Goal: Task Accomplishment & Management: Use online tool/utility

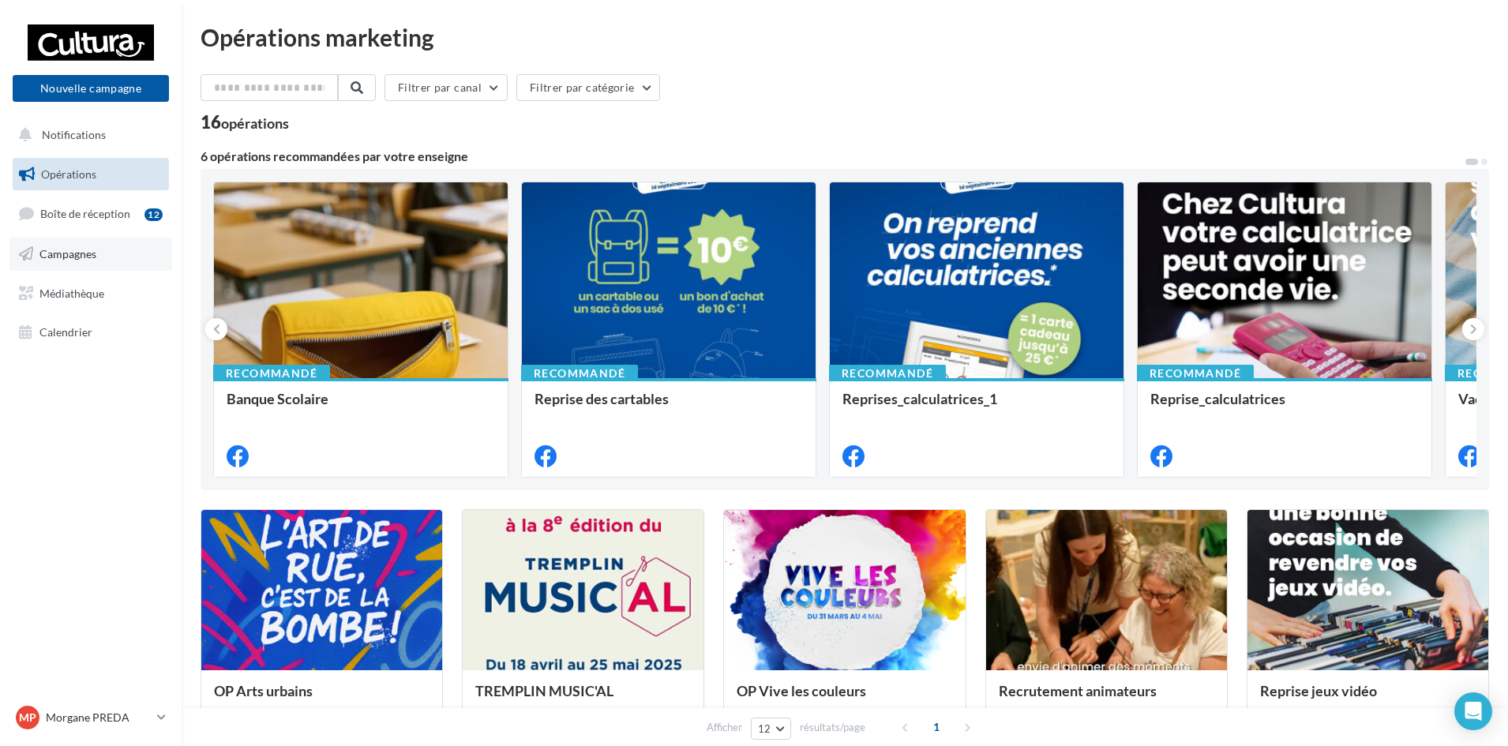
click at [96, 248] on link "Campagnes" at bounding box center [90, 254] width 163 height 33
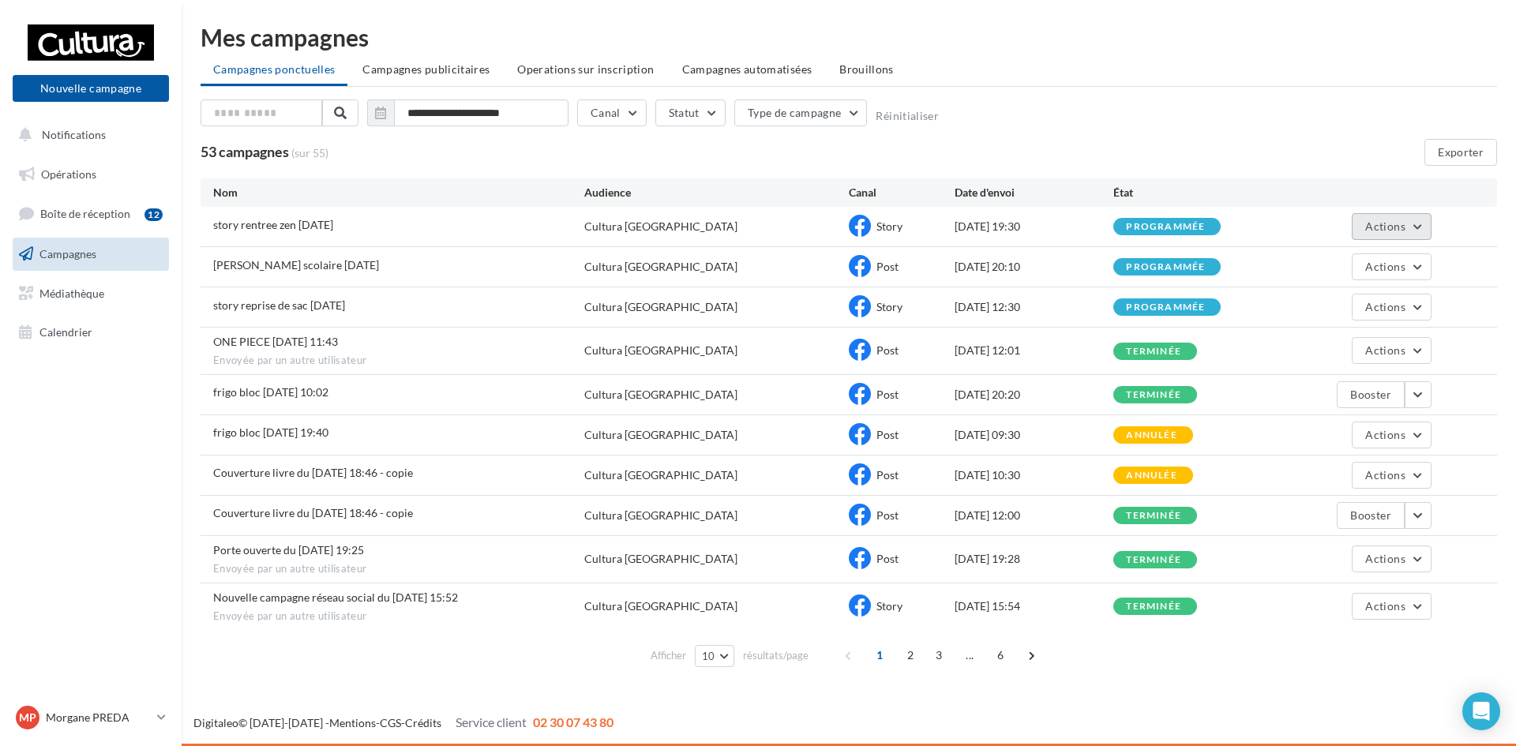
click at [1369, 214] on button "Actions" at bounding box center [1391, 226] width 79 height 27
click at [1343, 353] on button "Dupliquer" at bounding box center [1353, 345] width 158 height 41
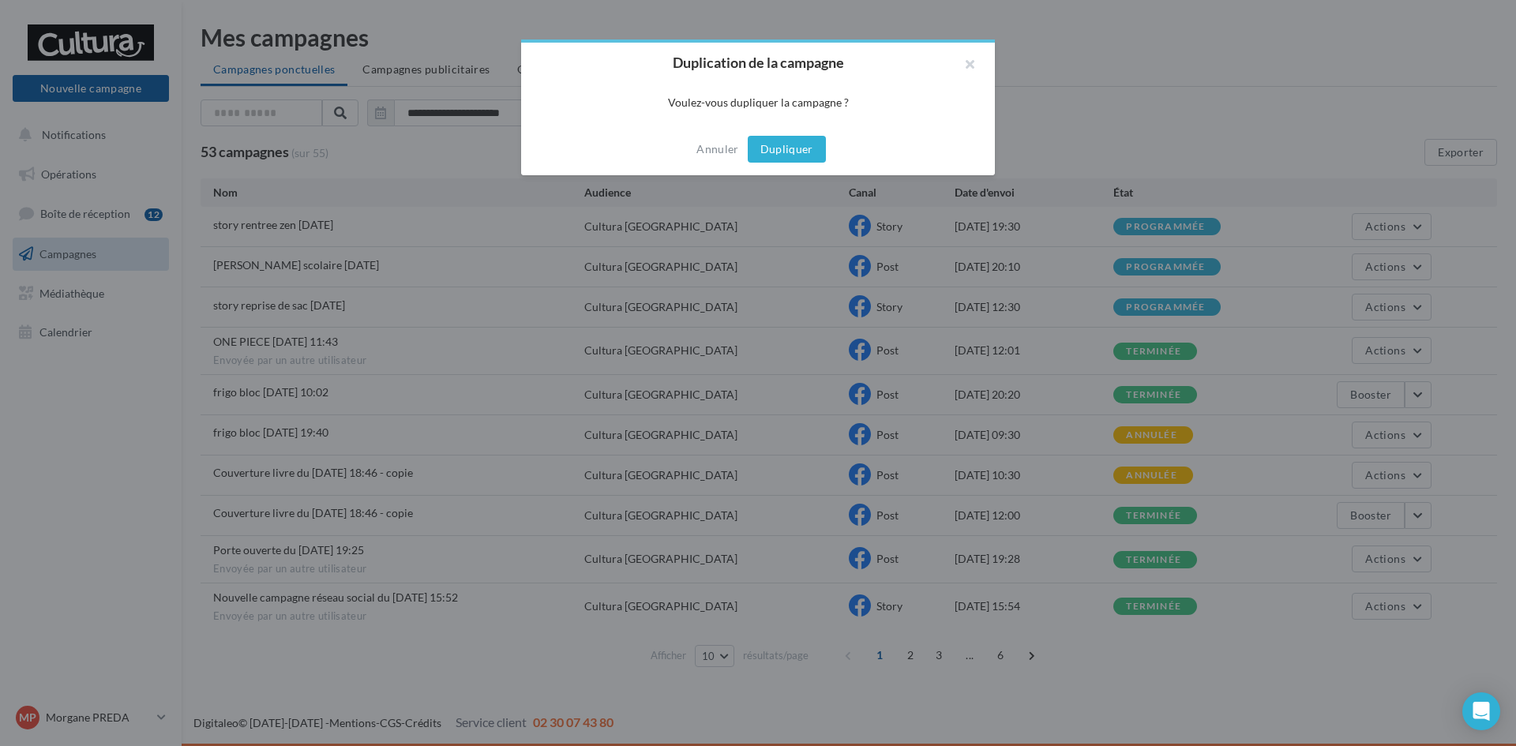
click at [775, 154] on button "Dupliquer" at bounding box center [787, 149] width 78 height 27
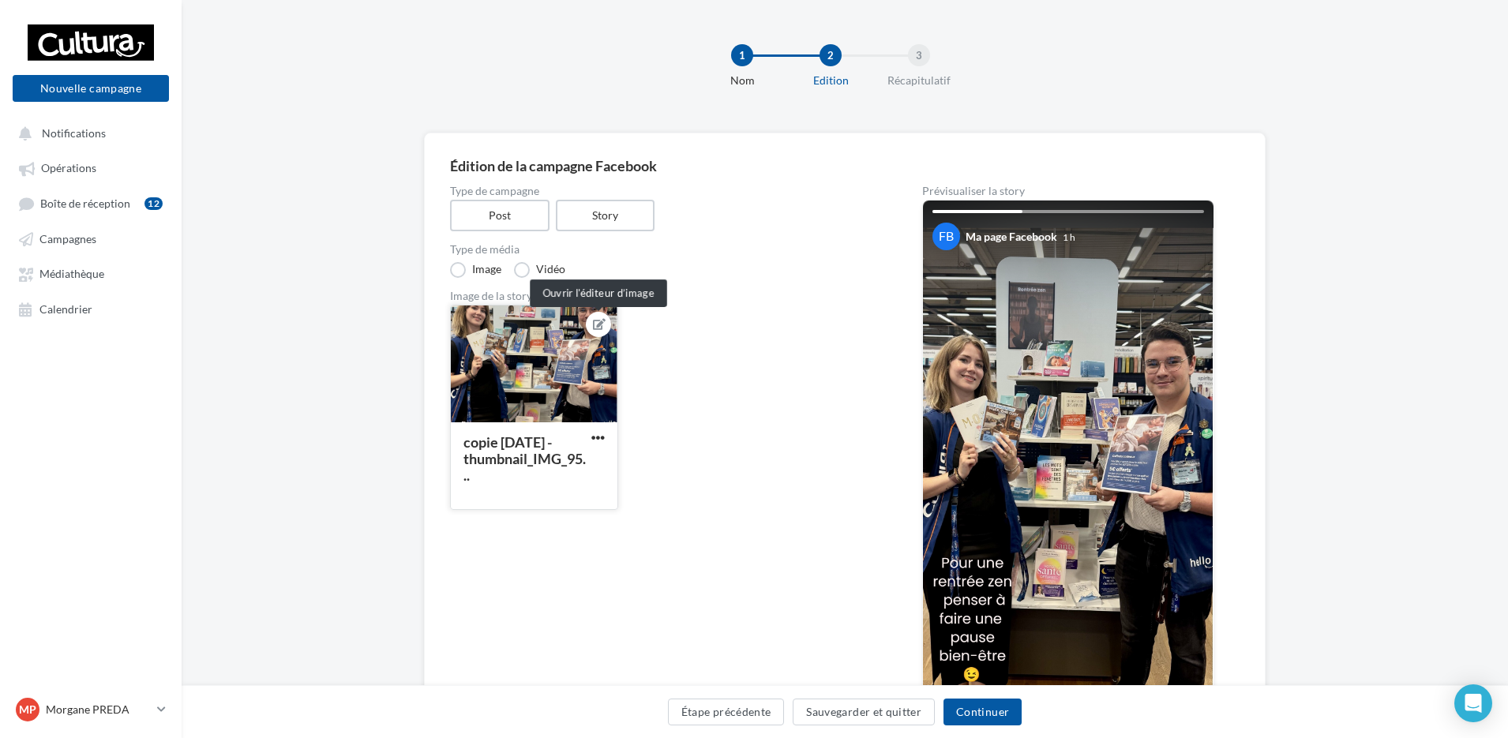
click at [594, 331] on button at bounding box center [598, 324] width 13 height 19
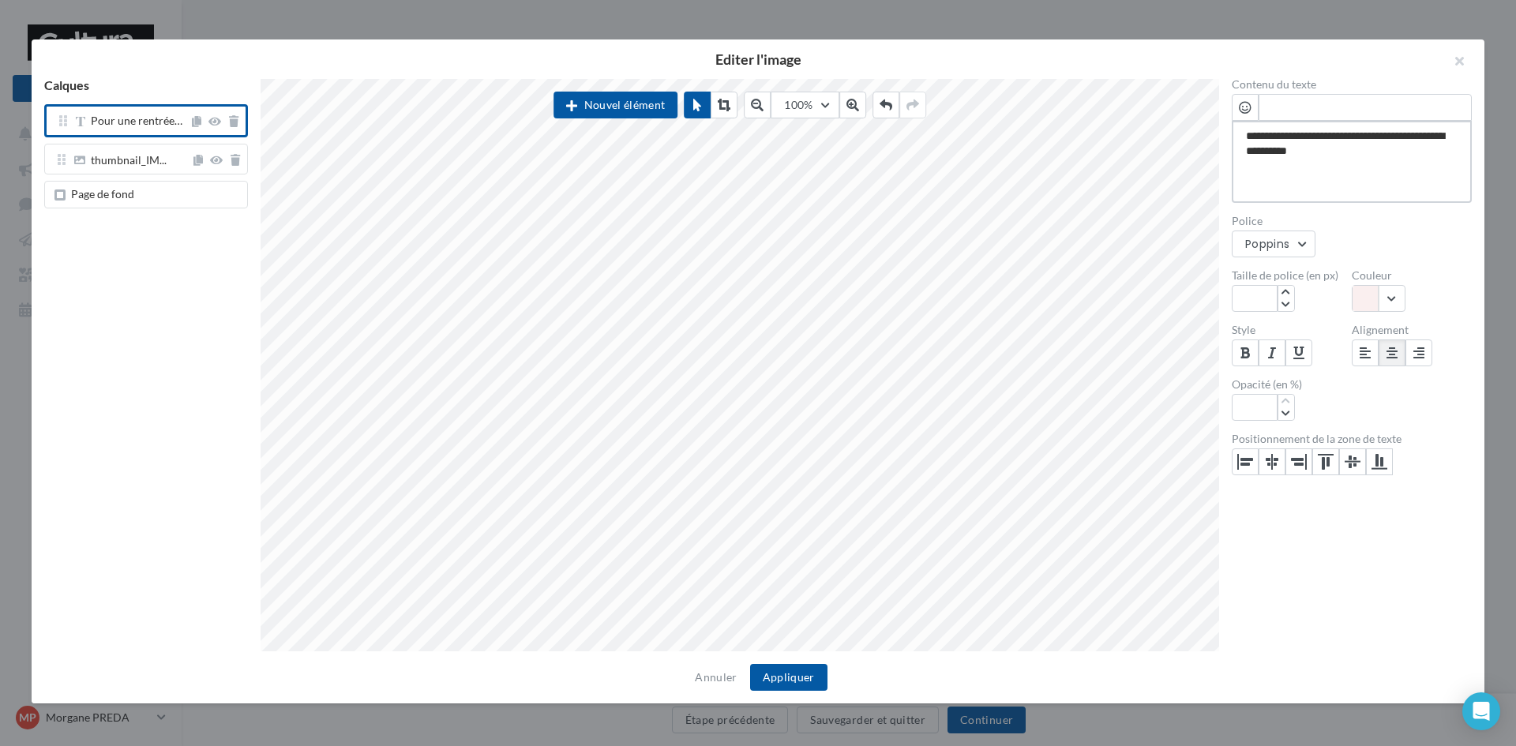
click at [1308, 130] on textarea "**********" at bounding box center [1352, 162] width 240 height 82
click at [1386, 131] on textarea "**********" at bounding box center [1352, 162] width 240 height 82
type textarea "**********"
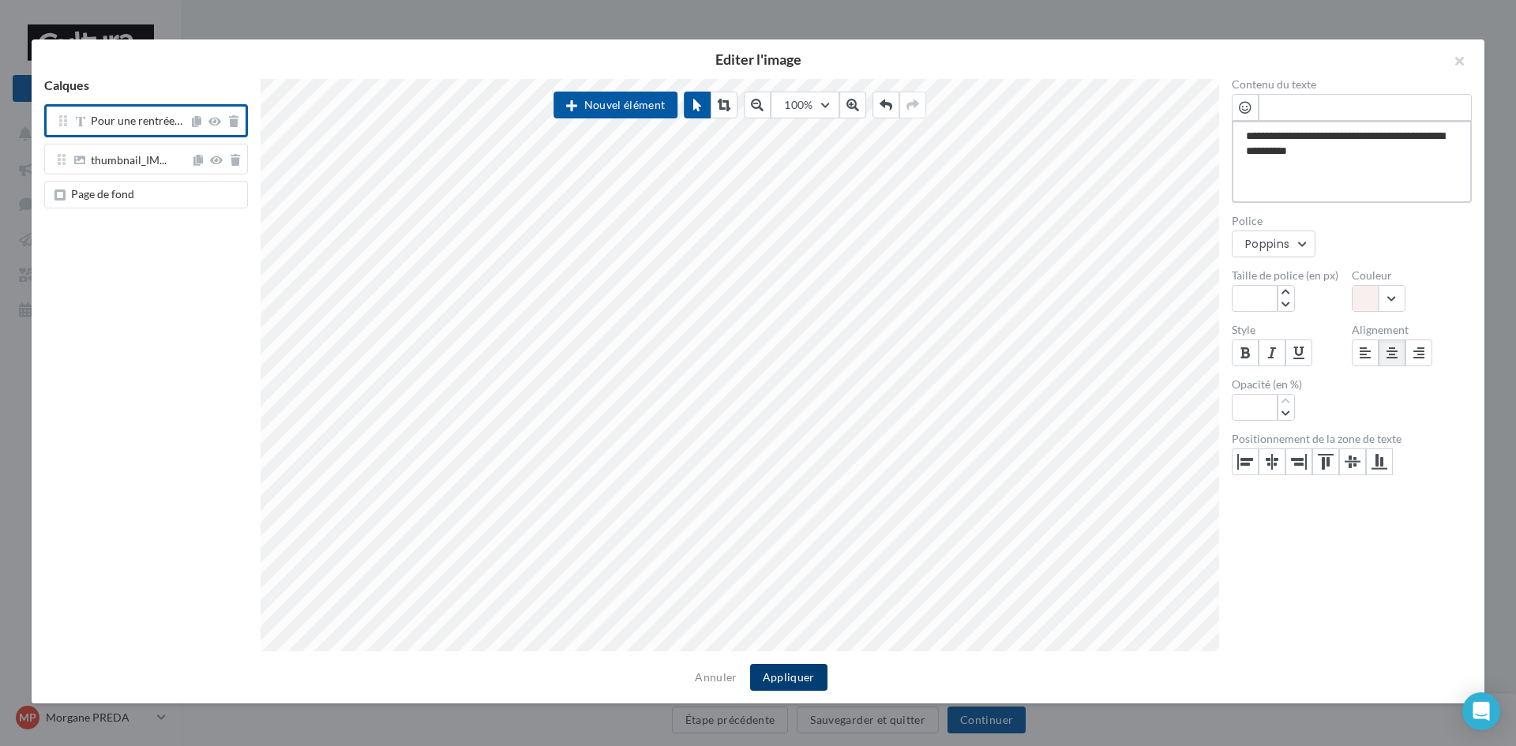
type textarea "**********"
click at [812, 668] on button "Appliquer" at bounding box center [788, 677] width 77 height 27
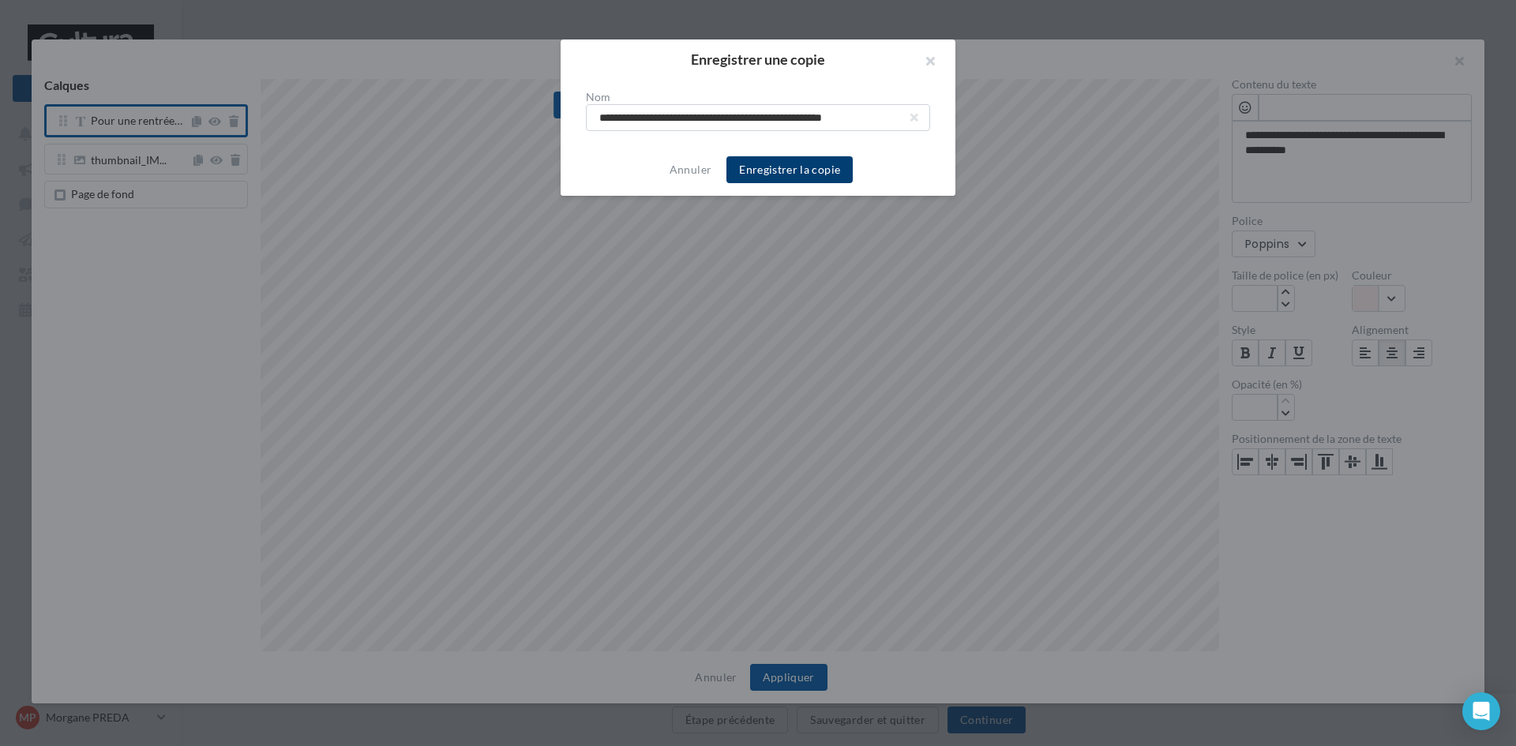
click at [794, 163] on button "Enregistrer la copie" at bounding box center [790, 169] width 126 height 27
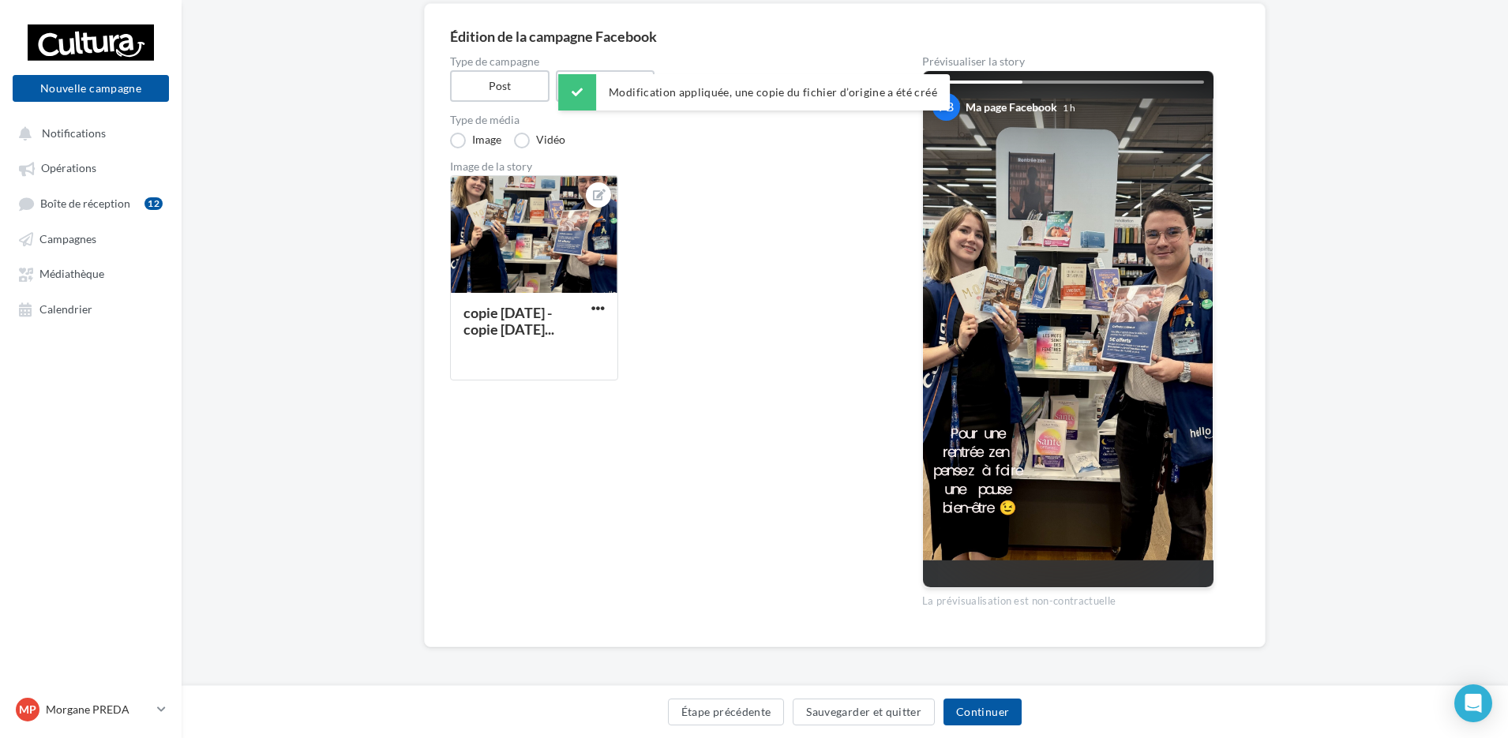
scroll to position [132, 0]
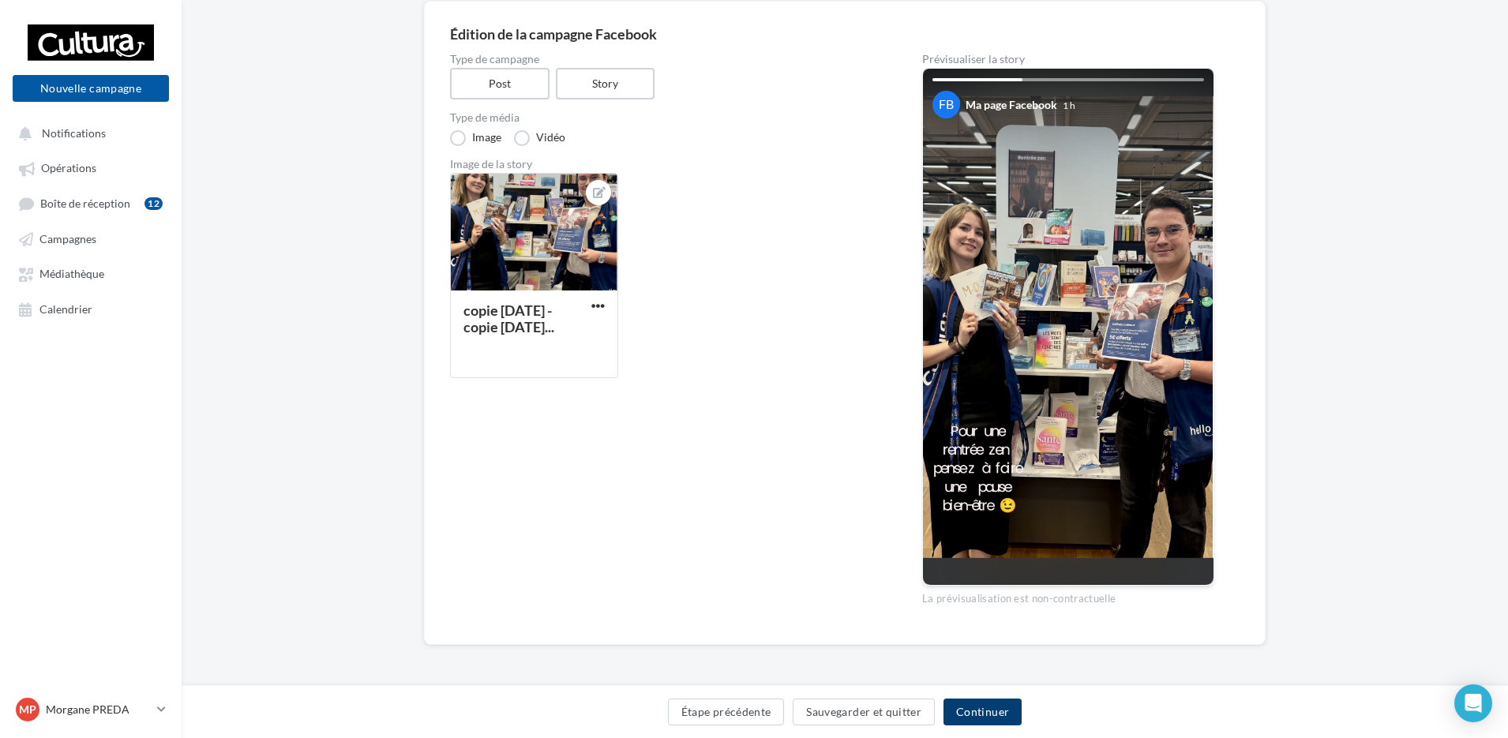
click at [975, 708] on button "Continuer" at bounding box center [983, 712] width 78 height 27
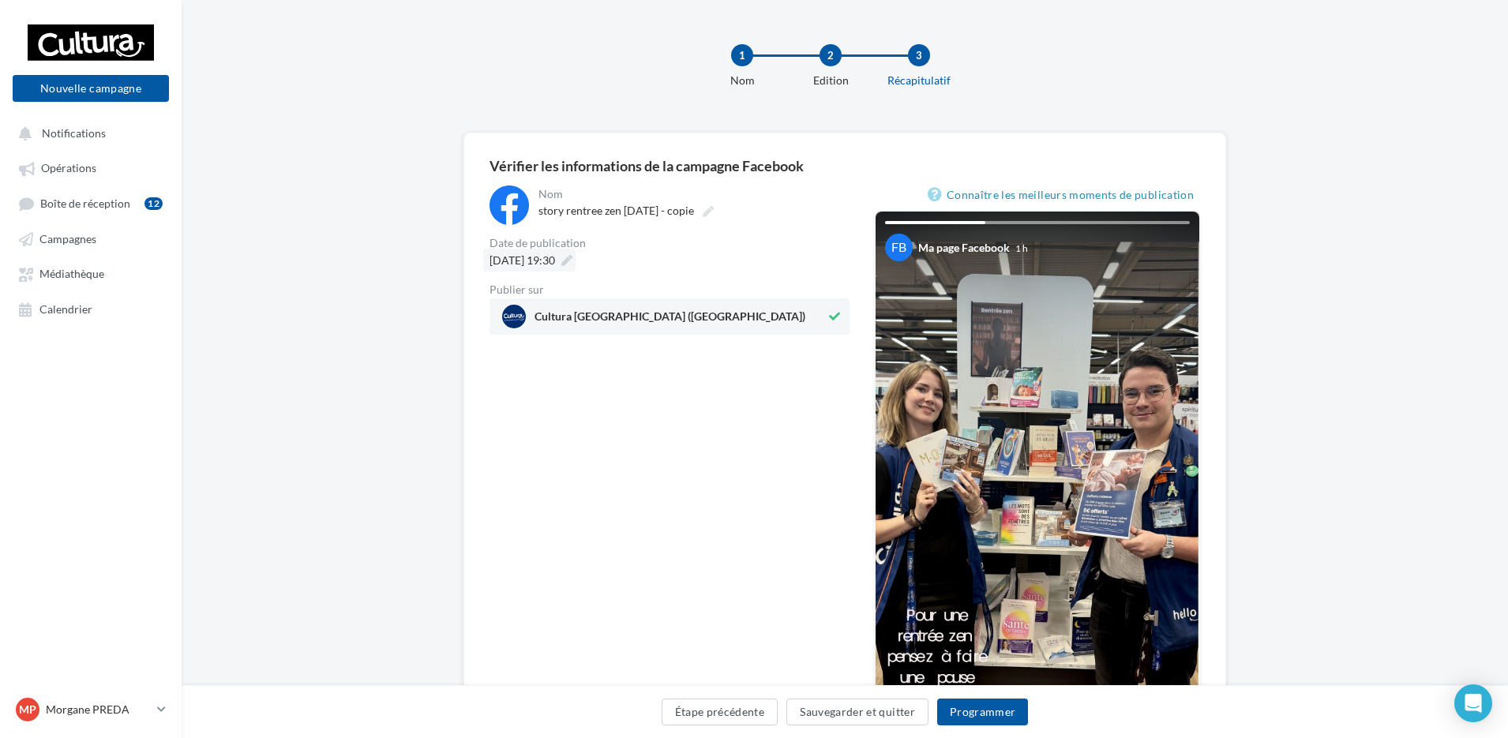
click at [573, 262] on icon at bounding box center [566, 260] width 11 height 11
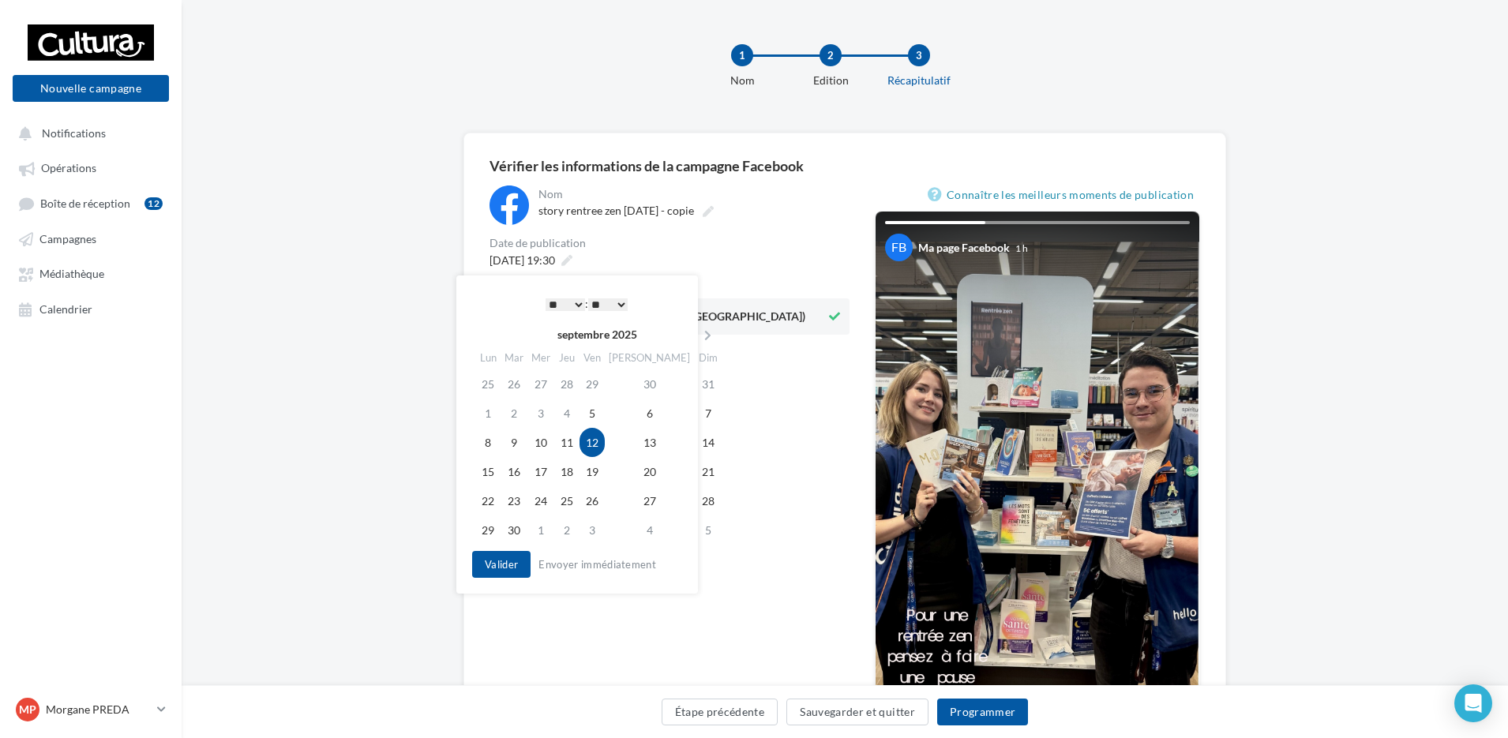
click at [605, 310] on select "** ** ** ** ** **" at bounding box center [607, 304] width 39 height 13
click at [513, 572] on button "Valider" at bounding box center [501, 564] width 58 height 27
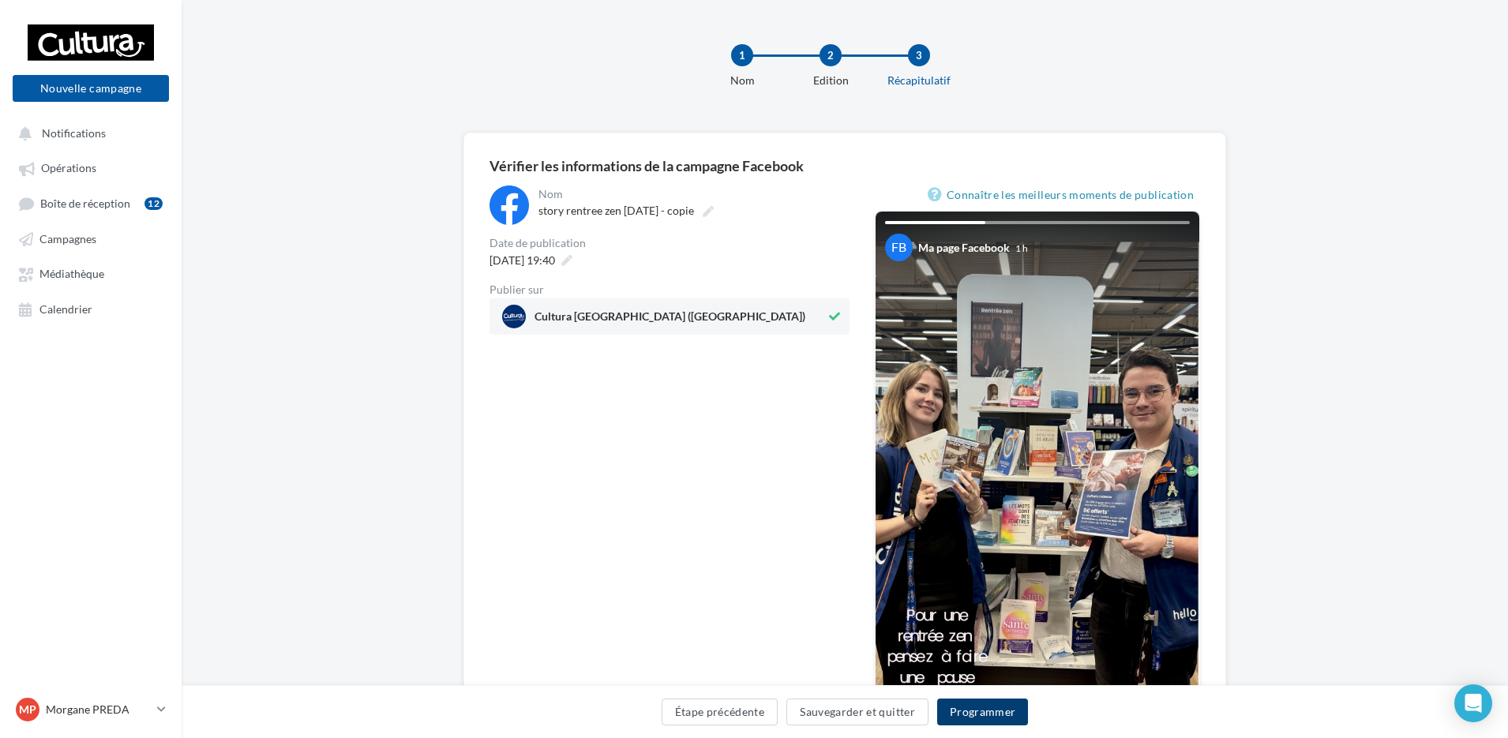
click at [966, 700] on button "Programmer" at bounding box center [983, 712] width 92 height 27
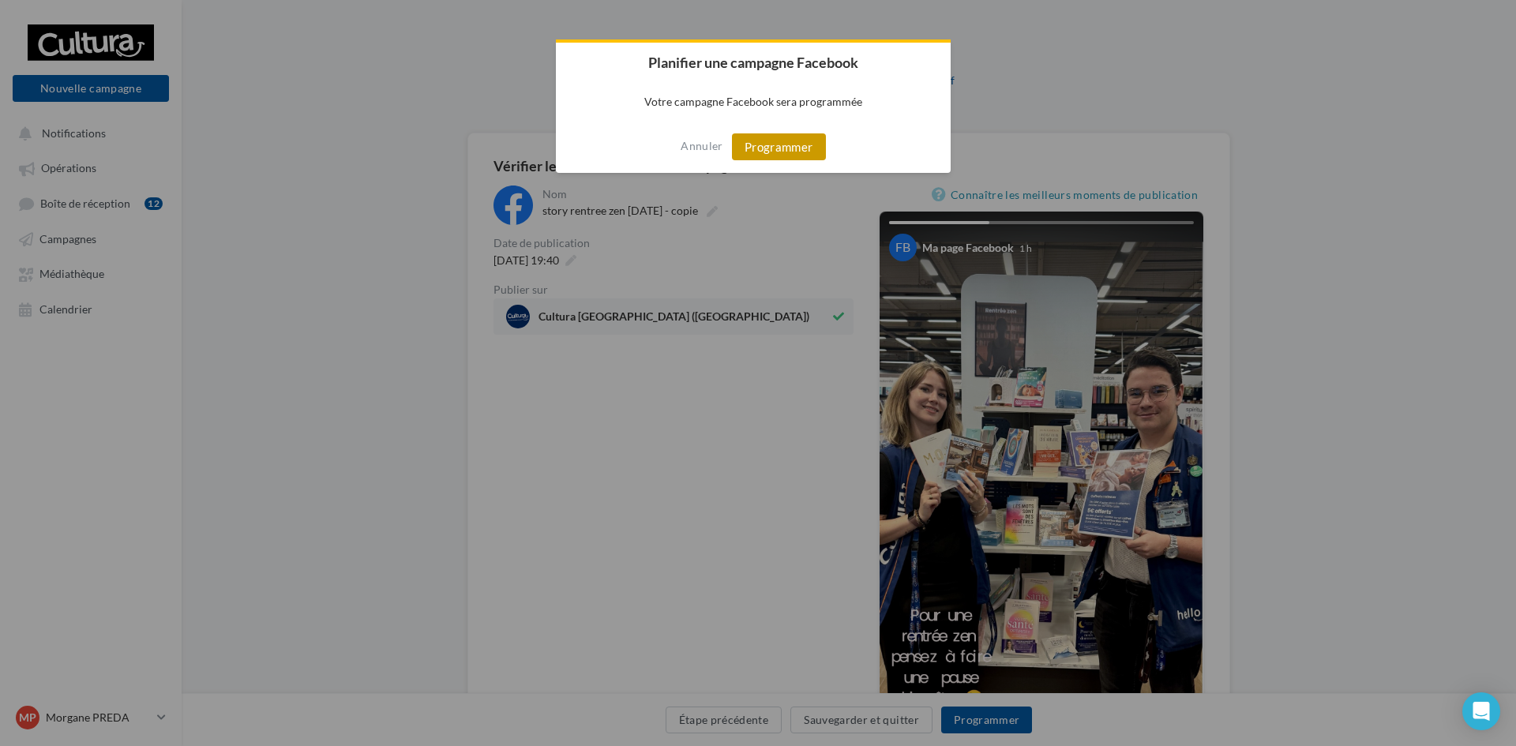
click at [796, 160] on button "Programmer" at bounding box center [779, 146] width 94 height 27
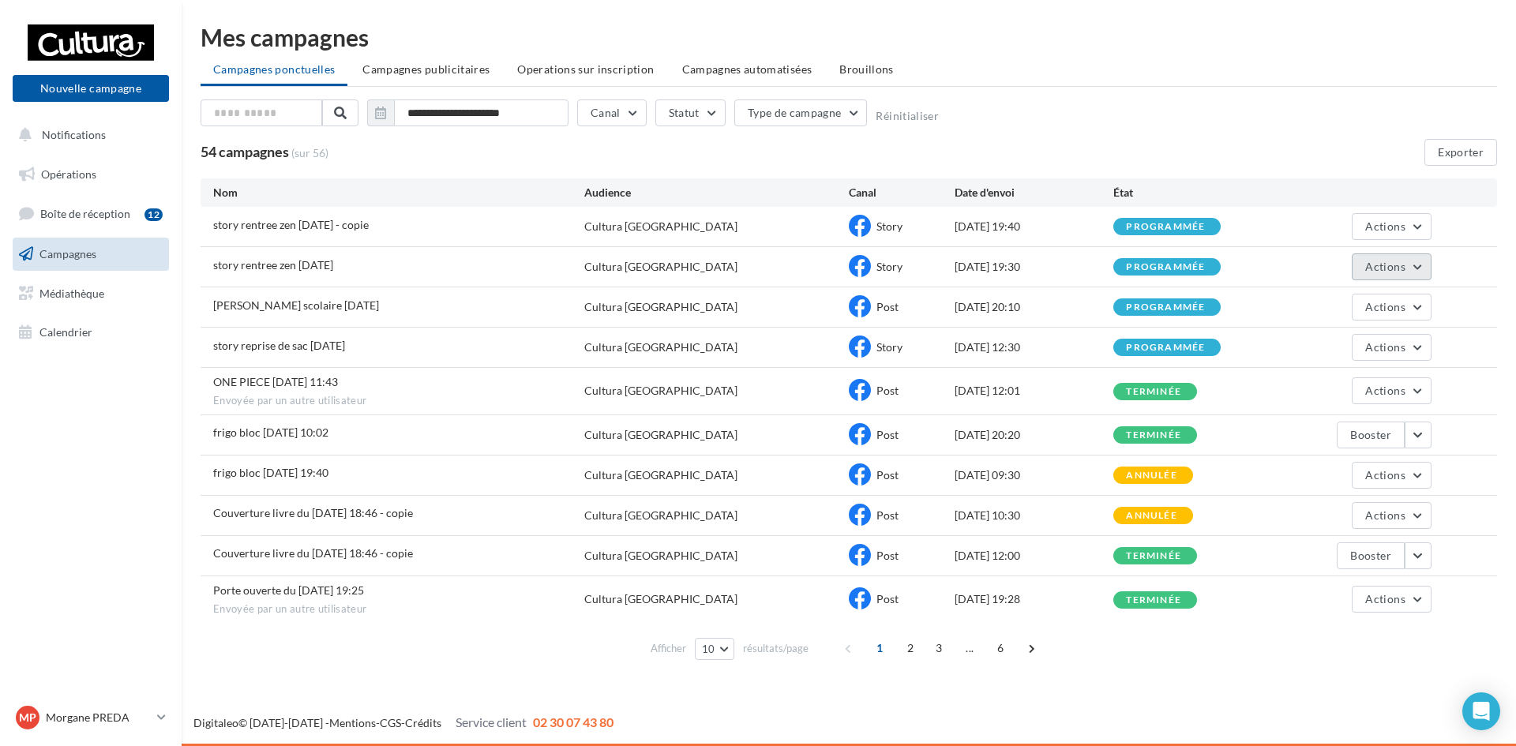
click at [1420, 268] on button "Actions" at bounding box center [1391, 266] width 79 height 27
click at [1340, 425] on button "Annuler" at bounding box center [1353, 427] width 158 height 41
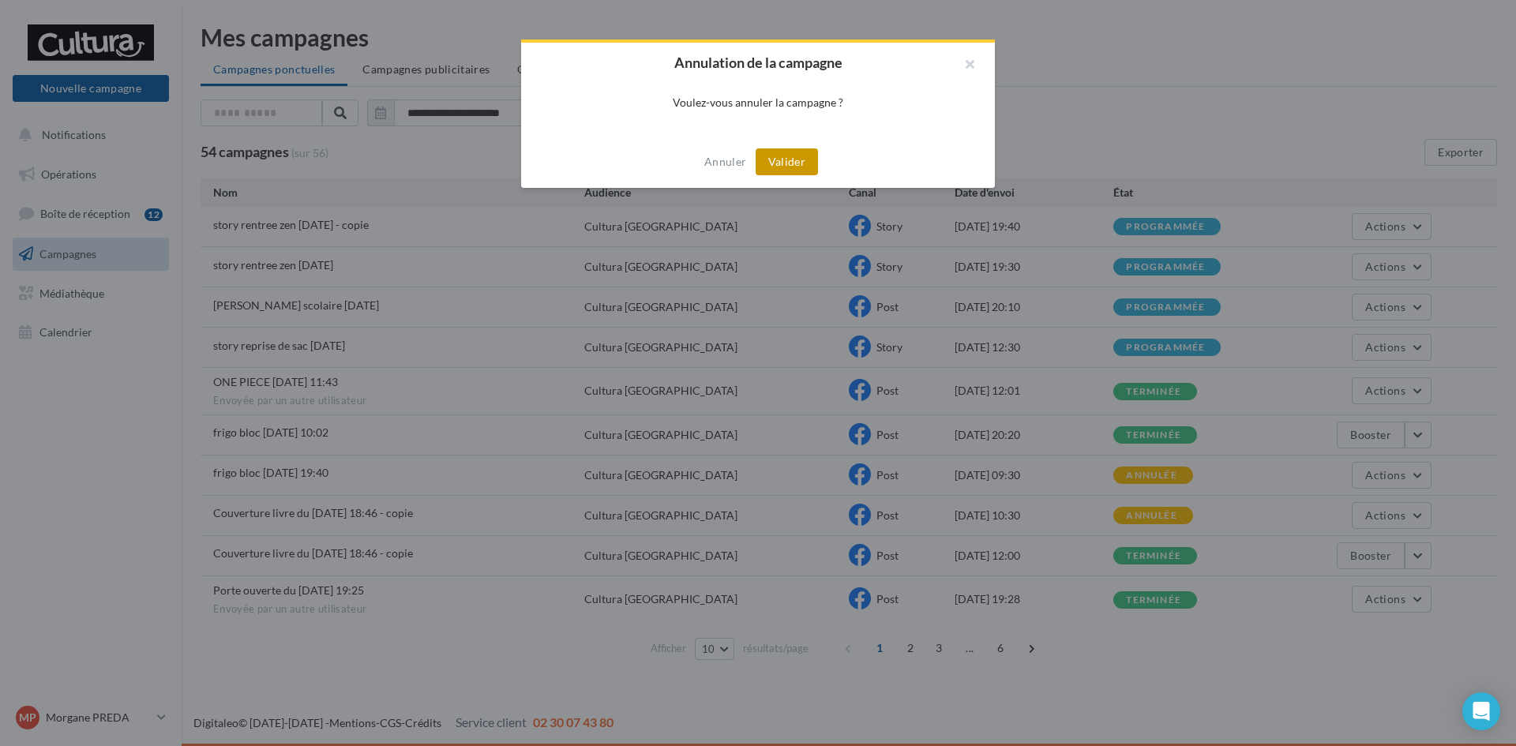
click at [798, 166] on button "Valider" at bounding box center [787, 161] width 62 height 27
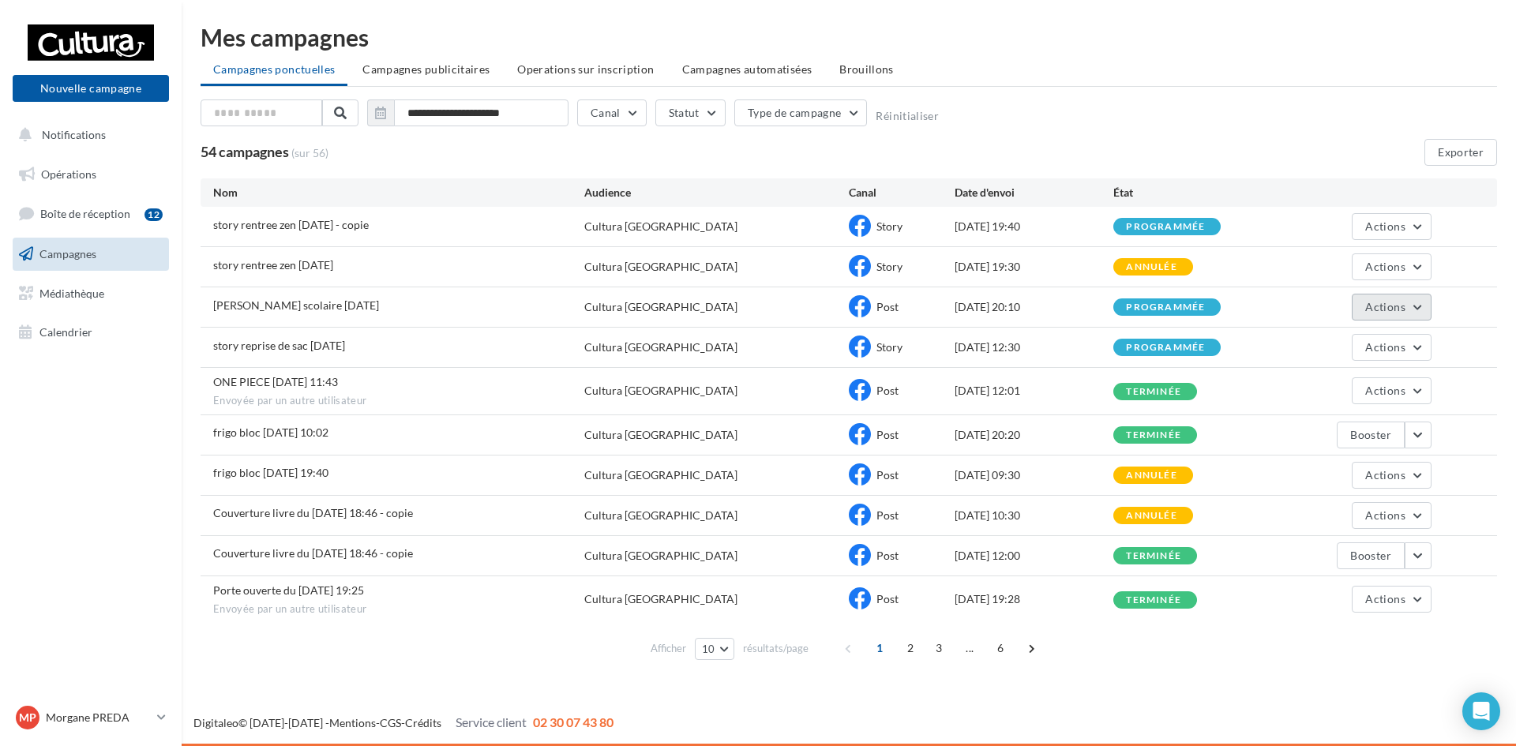
click at [1378, 317] on button "Actions" at bounding box center [1391, 307] width 79 height 27
click at [1339, 460] on button "Annuler" at bounding box center [1353, 467] width 158 height 41
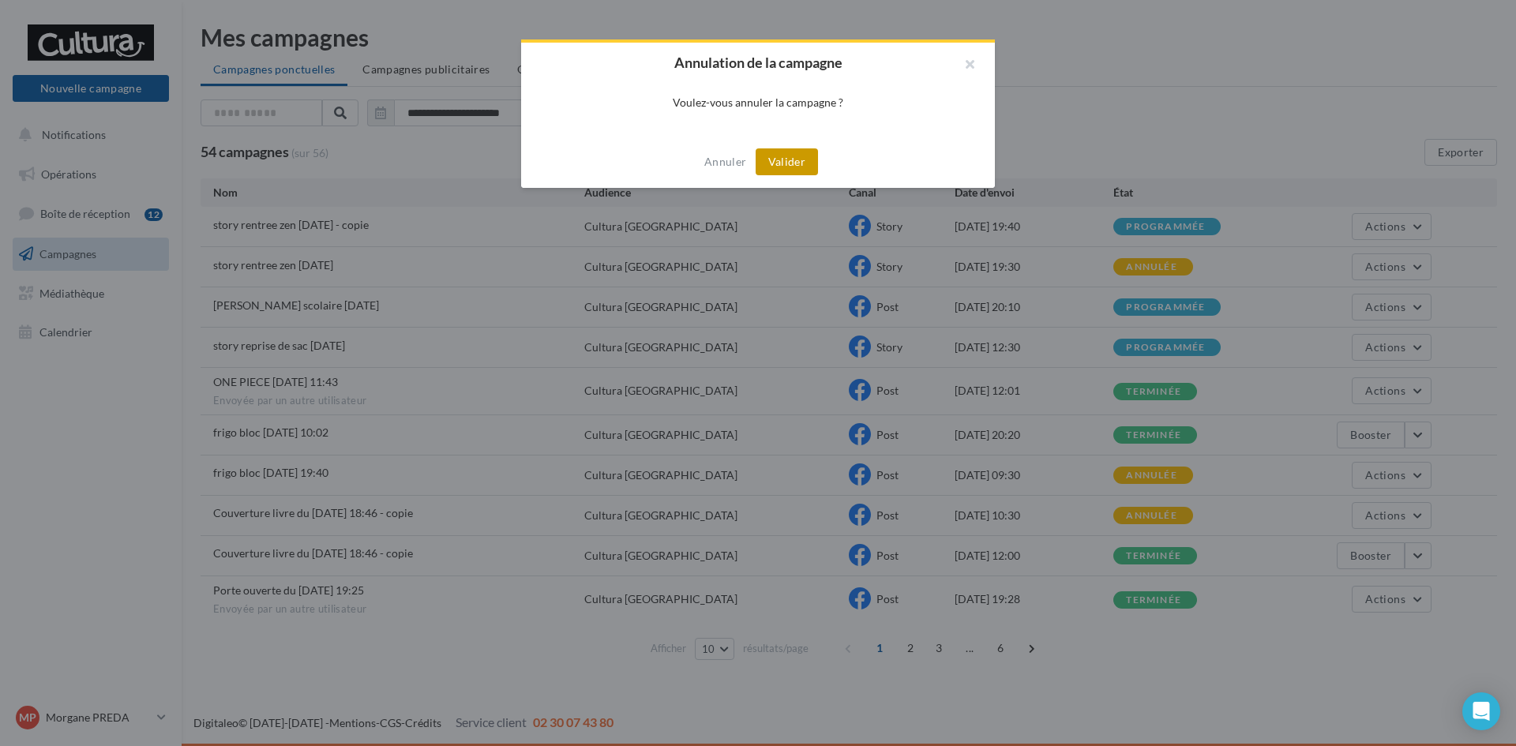
click at [800, 167] on button "Valider" at bounding box center [787, 161] width 62 height 27
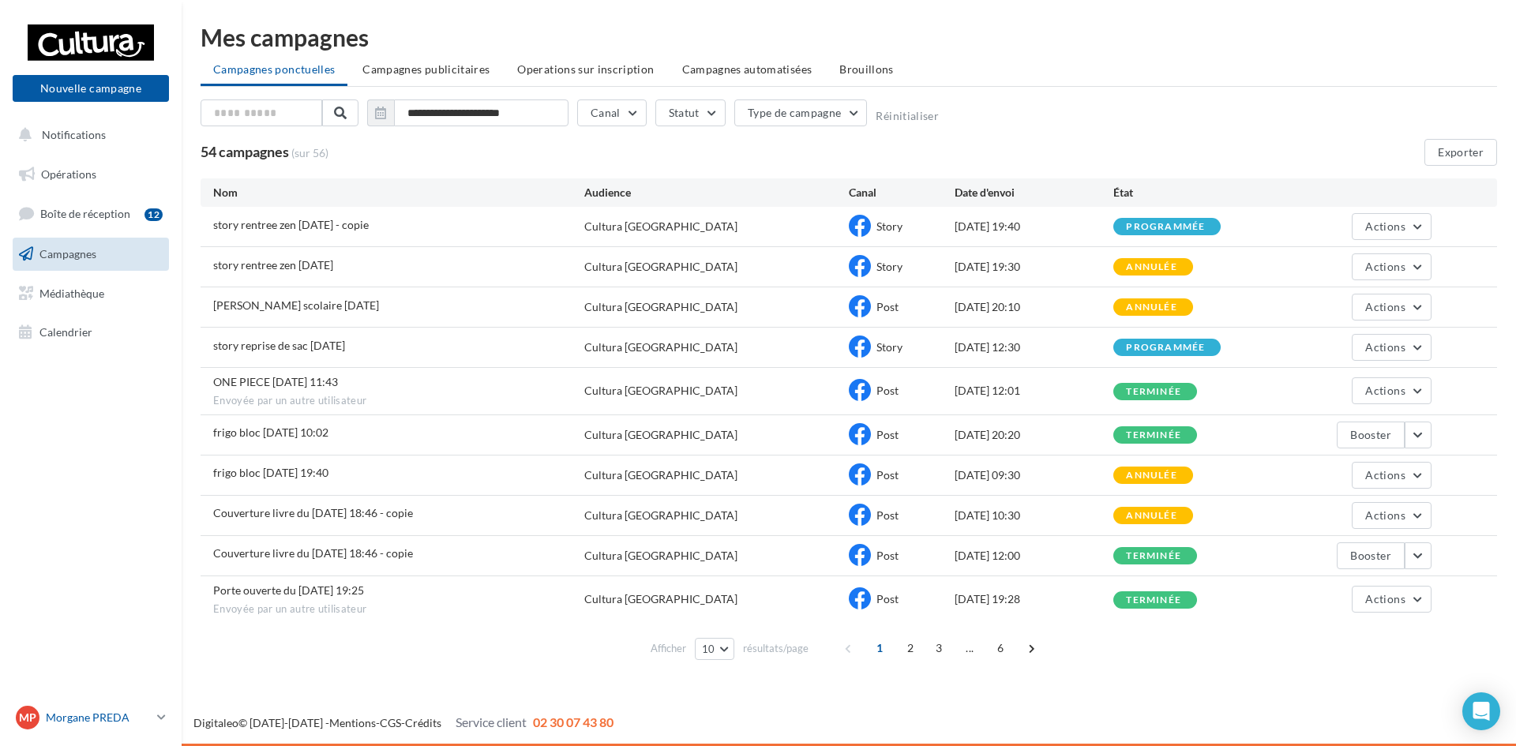
drag, startPoint x: 78, startPoint y: 705, endPoint x: 94, endPoint y: 697, distance: 17.7
click at [79, 705] on link "MP [PERSON_NAME] [PERSON_NAME][EMAIL_ADDRESS][DOMAIN_NAME]" at bounding box center [91, 718] width 156 height 30
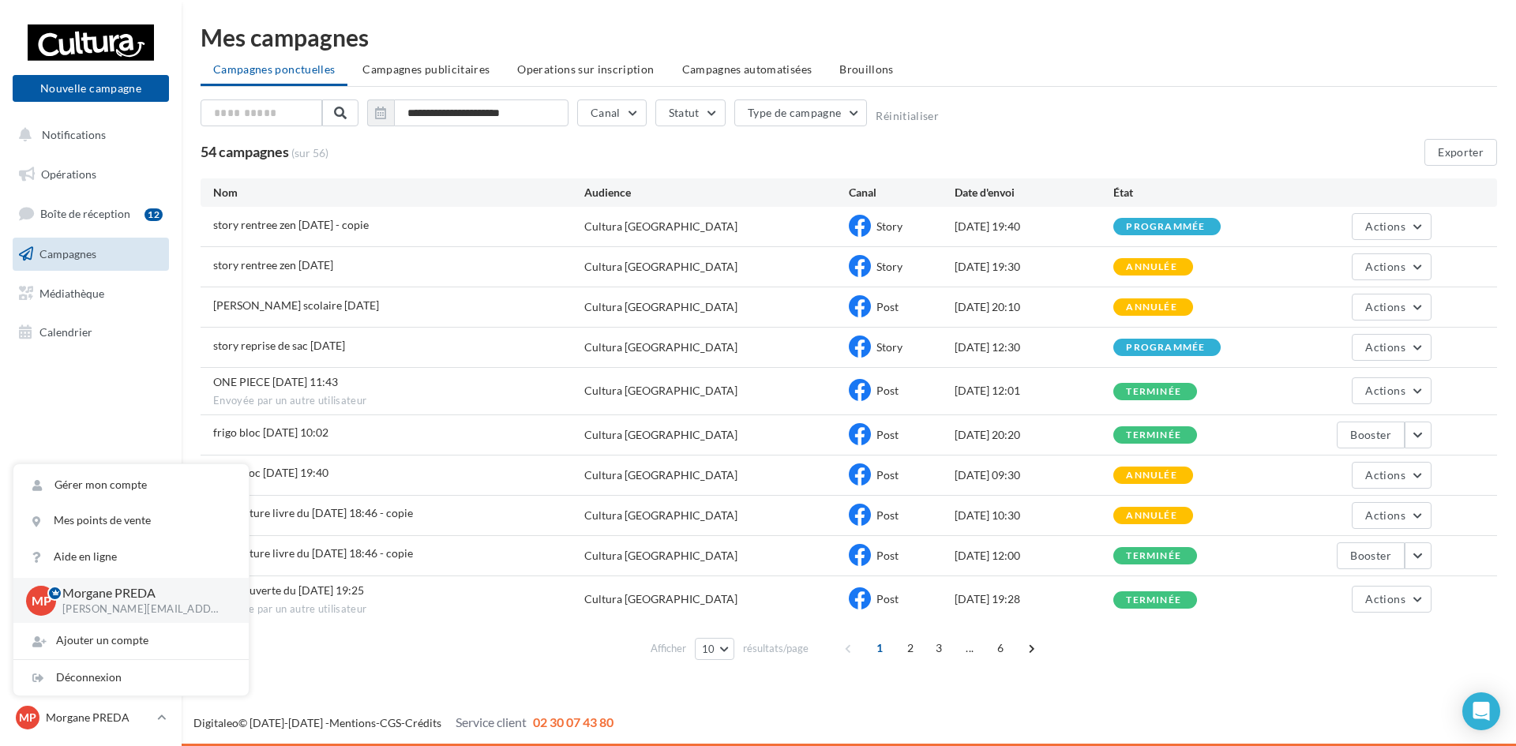
click at [106, 689] on div "Déconnexion" at bounding box center [130, 678] width 235 height 36
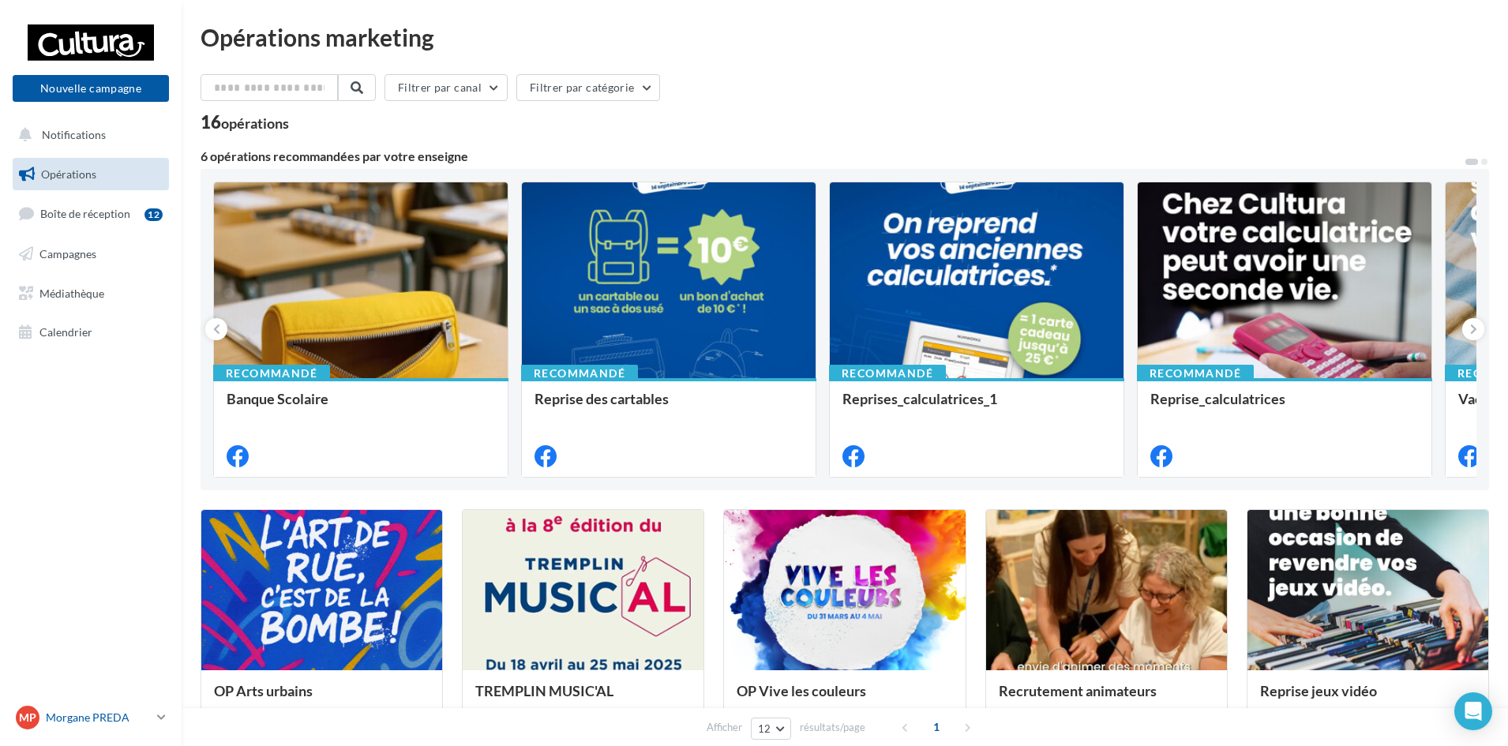
click at [65, 715] on p "Morgane PREDA" at bounding box center [98, 718] width 105 height 16
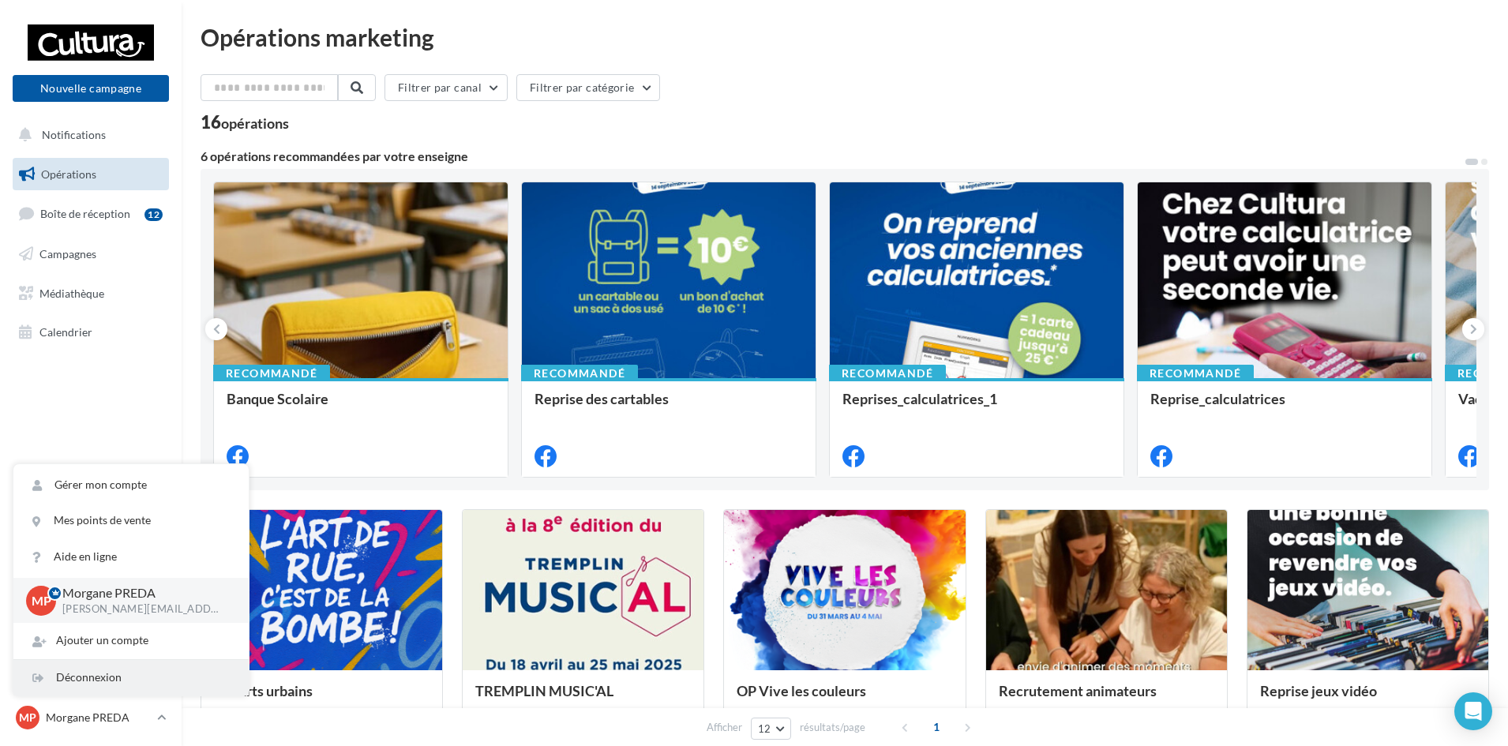
drag, startPoint x: 103, startPoint y: 679, endPoint x: 108, endPoint y: 673, distance: 8.4
click at [103, 678] on div "Déconnexion" at bounding box center [130, 678] width 235 height 36
